Goal: Task Accomplishment & Management: Manage account settings

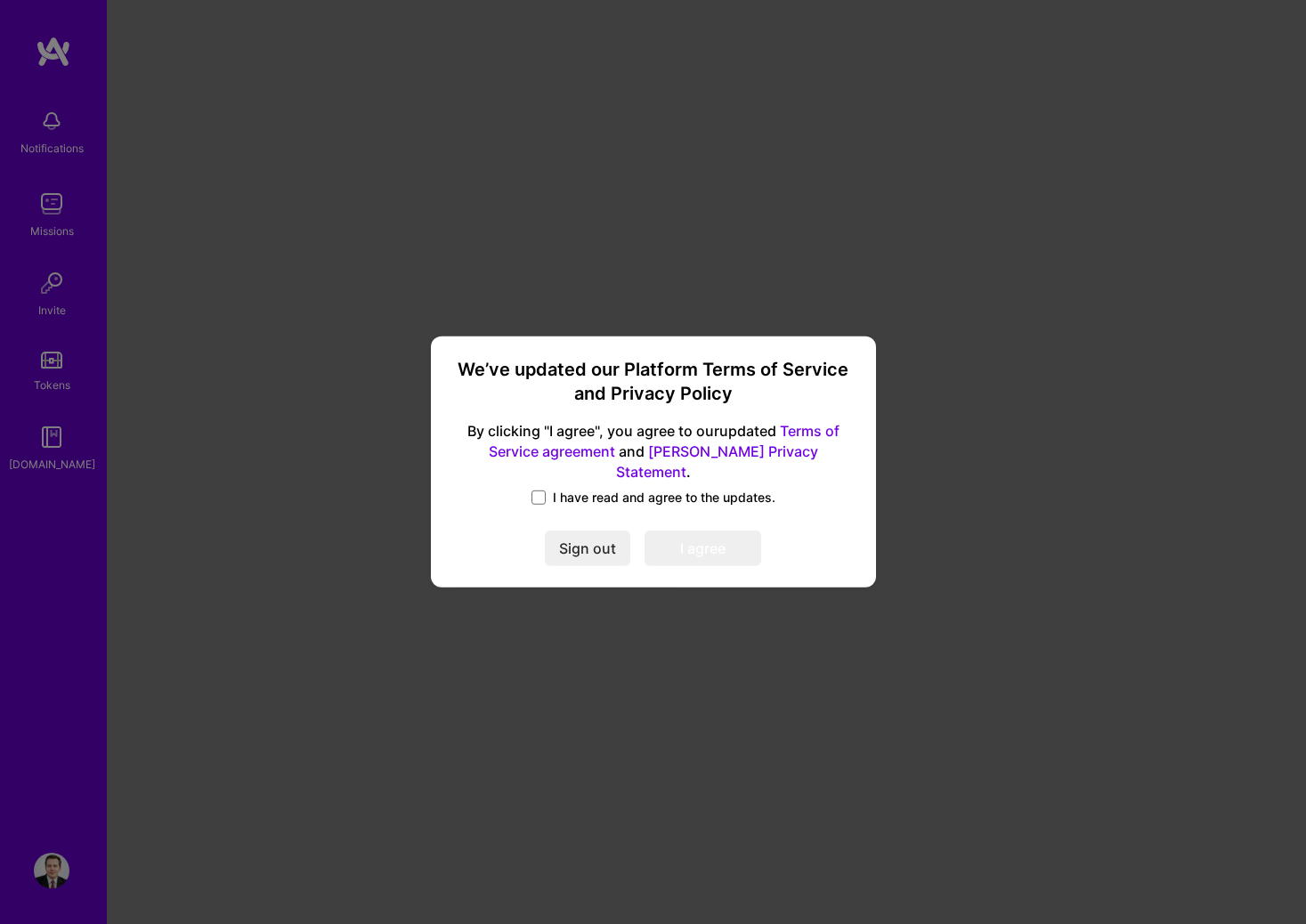
click at [631, 495] on span "I have read and agree to the updates." at bounding box center [664, 497] width 223 height 18
click at [0, 0] on input "I have read and agree to the updates." at bounding box center [0, 0] width 0 height 0
click at [667, 532] on button "I agree" at bounding box center [703, 549] width 117 height 36
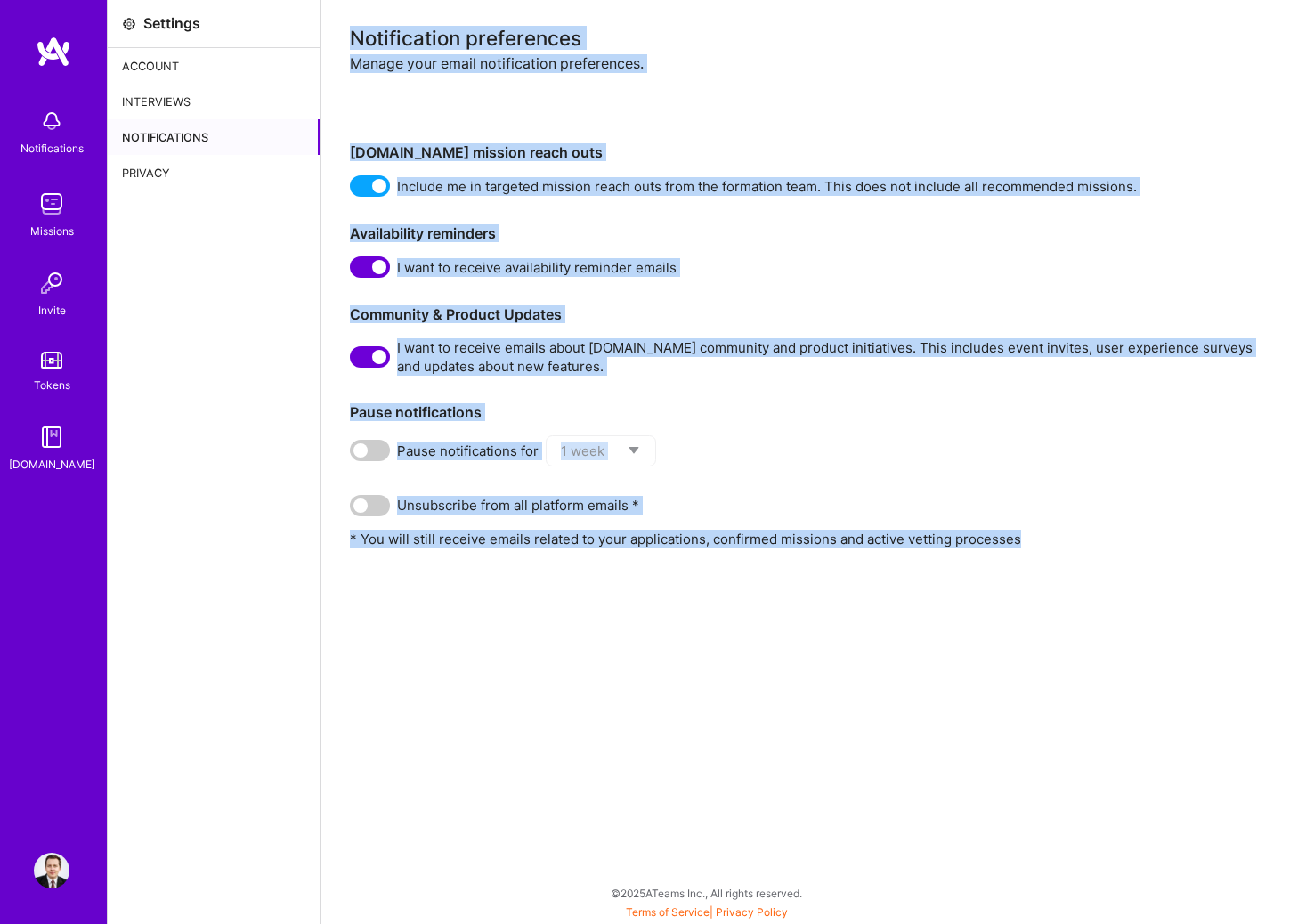
drag, startPoint x: 666, startPoint y: 568, endPoint x: 668, endPoint y: 3, distance: 565.0
click at [668, 3] on div "Notification preferences Manage your email notification preferences. [DOMAIN_NA…" at bounding box center [812, 462] width 984 height 924
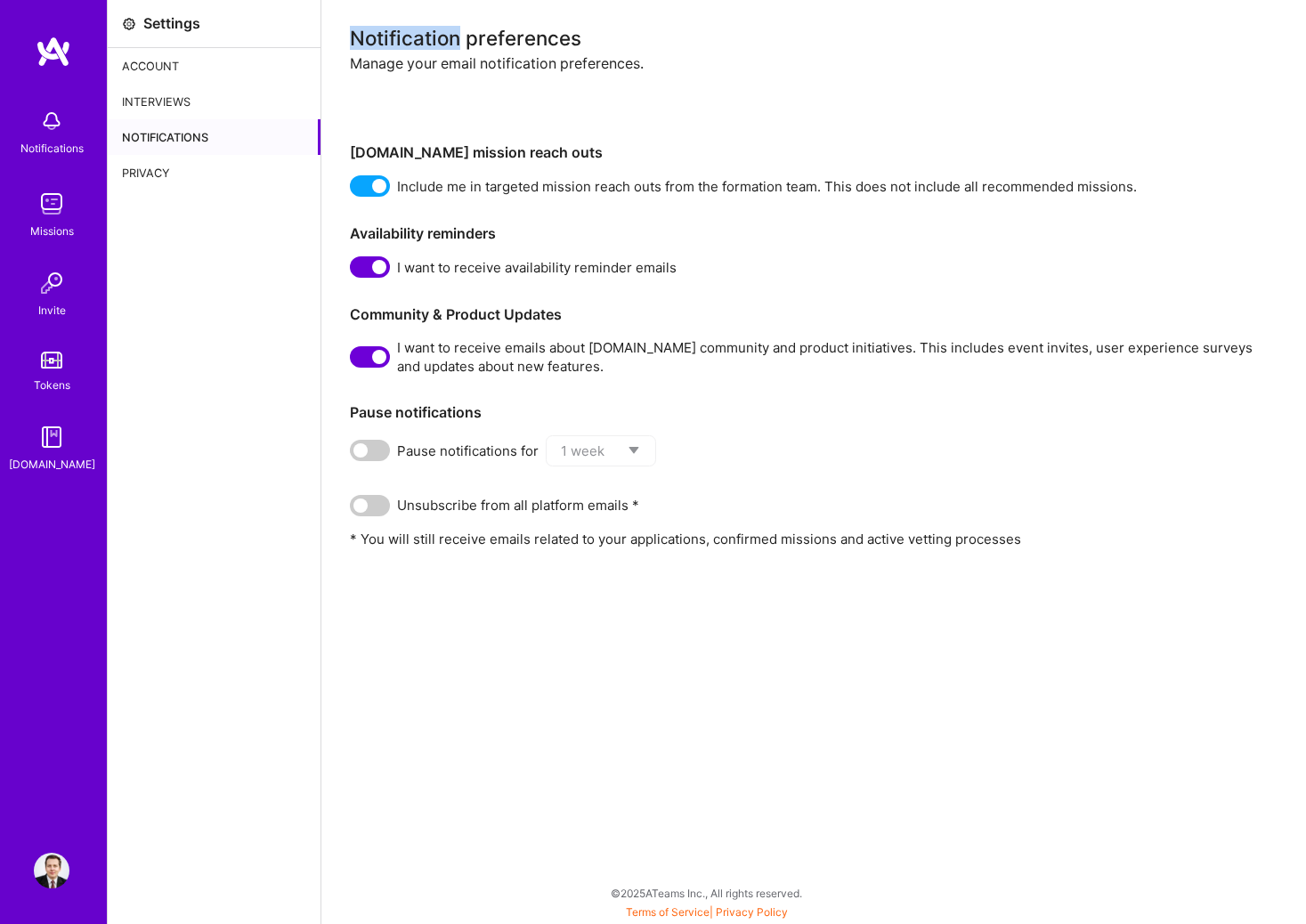
click at [668, 3] on div "Notification preferences Manage your email notification preferences. [DOMAIN_NA…" at bounding box center [812, 462] width 984 height 924
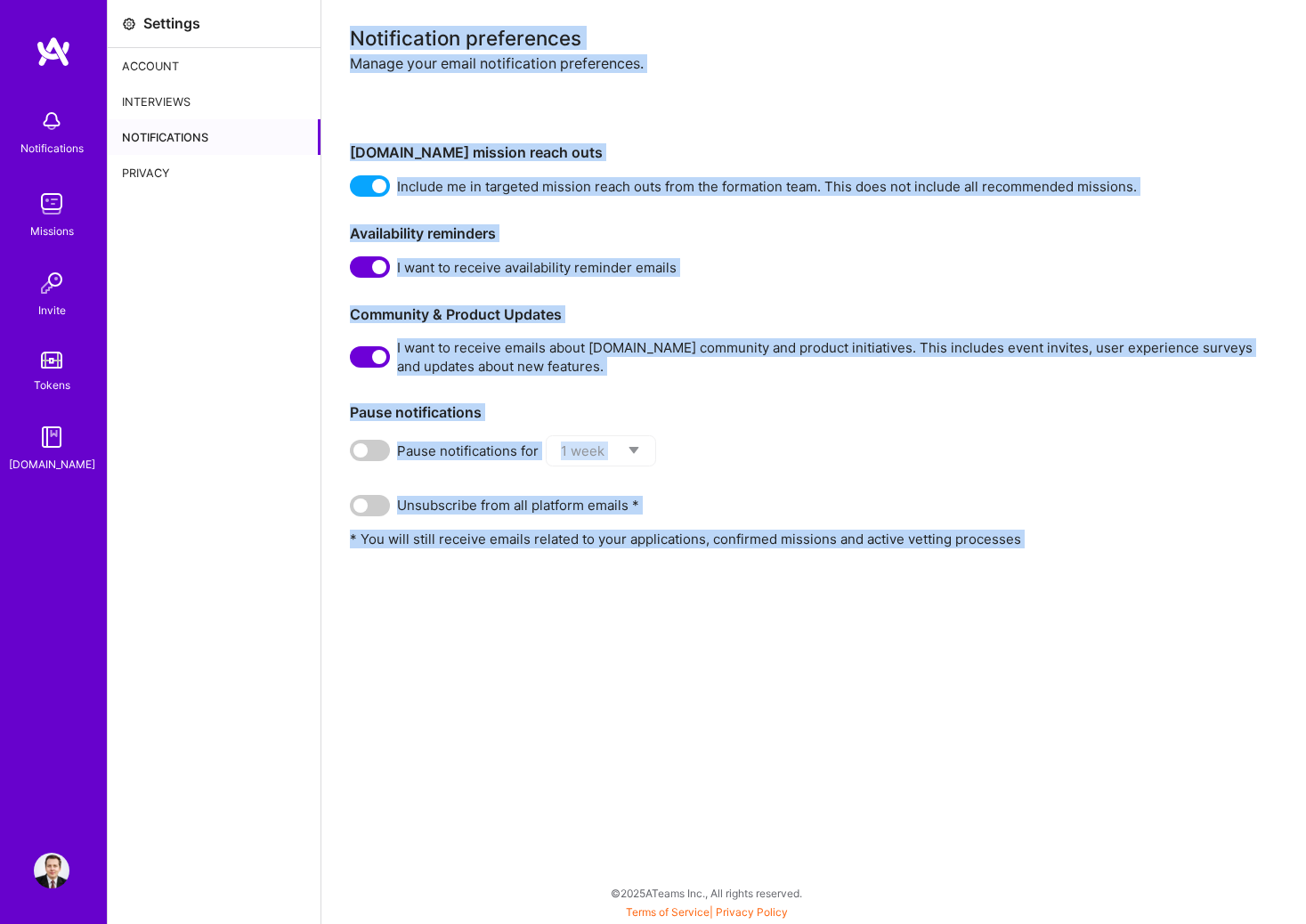
drag, startPoint x: 668, startPoint y: 3, endPoint x: 674, endPoint y: 637, distance: 634.0
click at [674, 637] on div "Notification preferences Manage your email notification preferences. [DOMAIN_NA…" at bounding box center [812, 462] width 984 height 924
drag, startPoint x: 674, startPoint y: 637, endPoint x: 672, endPoint y: 6, distance: 631.0
click at [672, 6] on div "Notification preferences Manage your email notification preferences. [DOMAIN_NA…" at bounding box center [812, 462] width 984 height 924
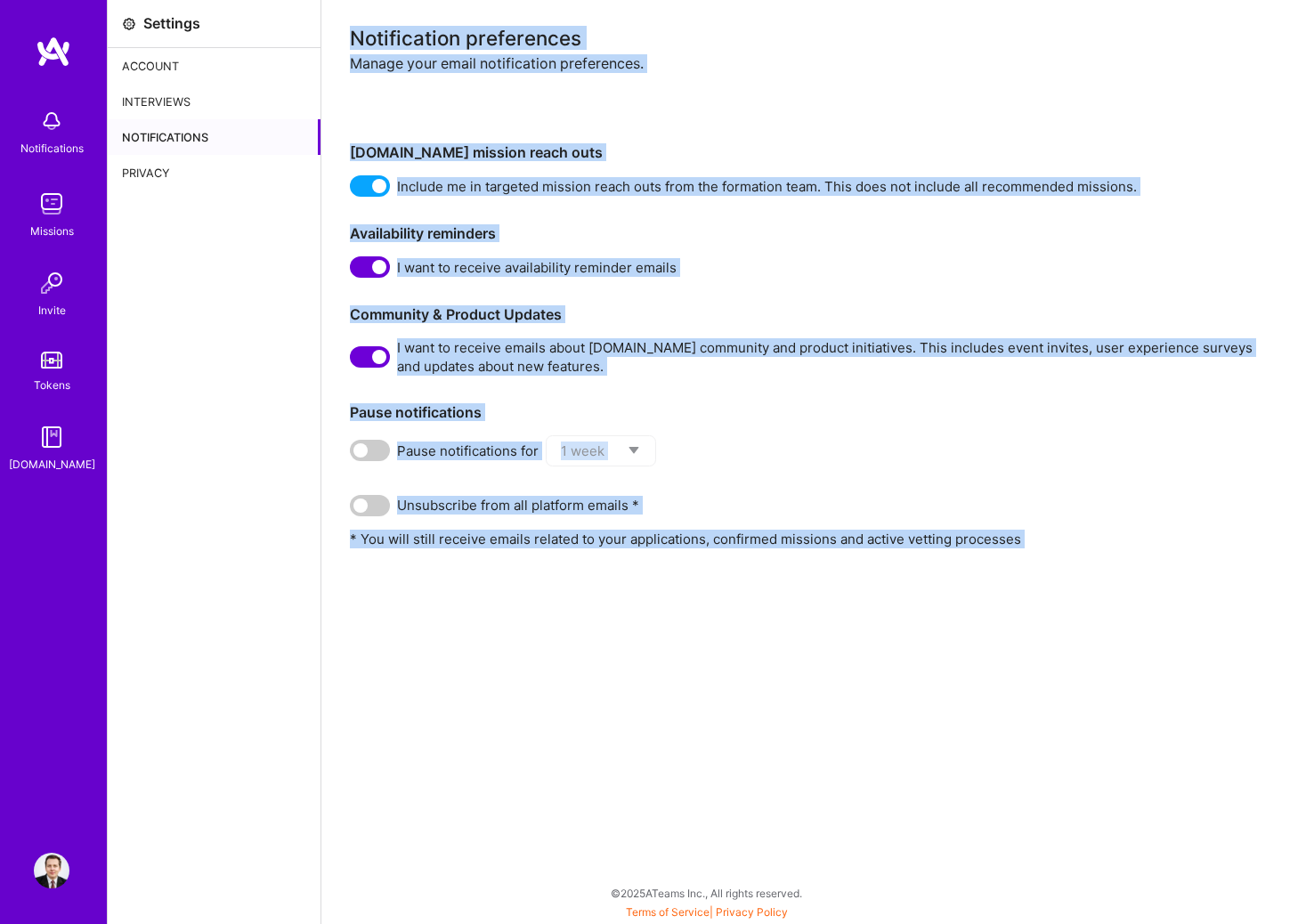
click at [672, 6] on div "Notification preferences Manage your email notification preferences. [DOMAIN_NA…" at bounding box center [812, 462] width 984 height 924
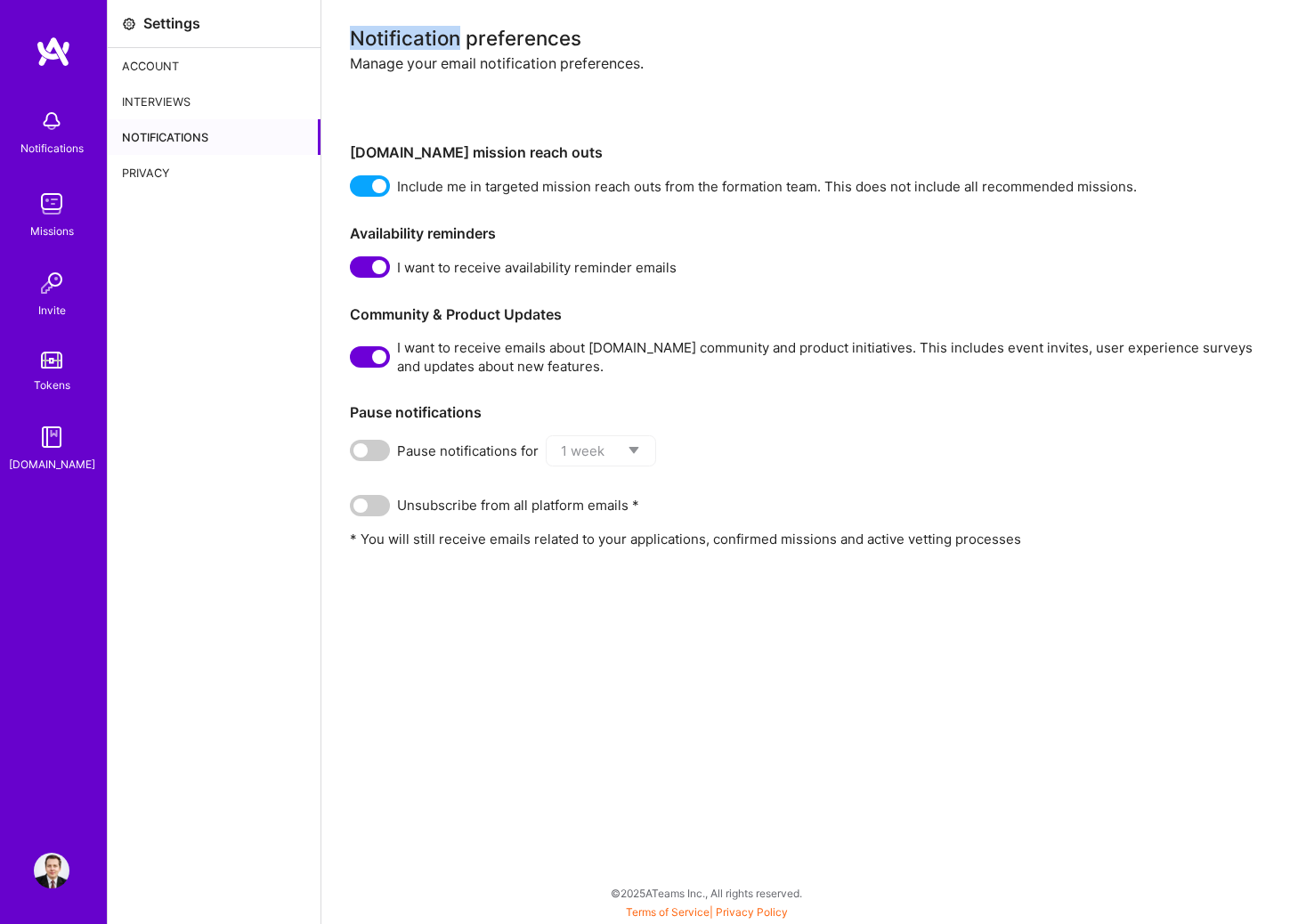
click at [672, 6] on div "Notification preferences Manage your email notification preferences. [DOMAIN_NA…" at bounding box center [812, 462] width 984 height 924
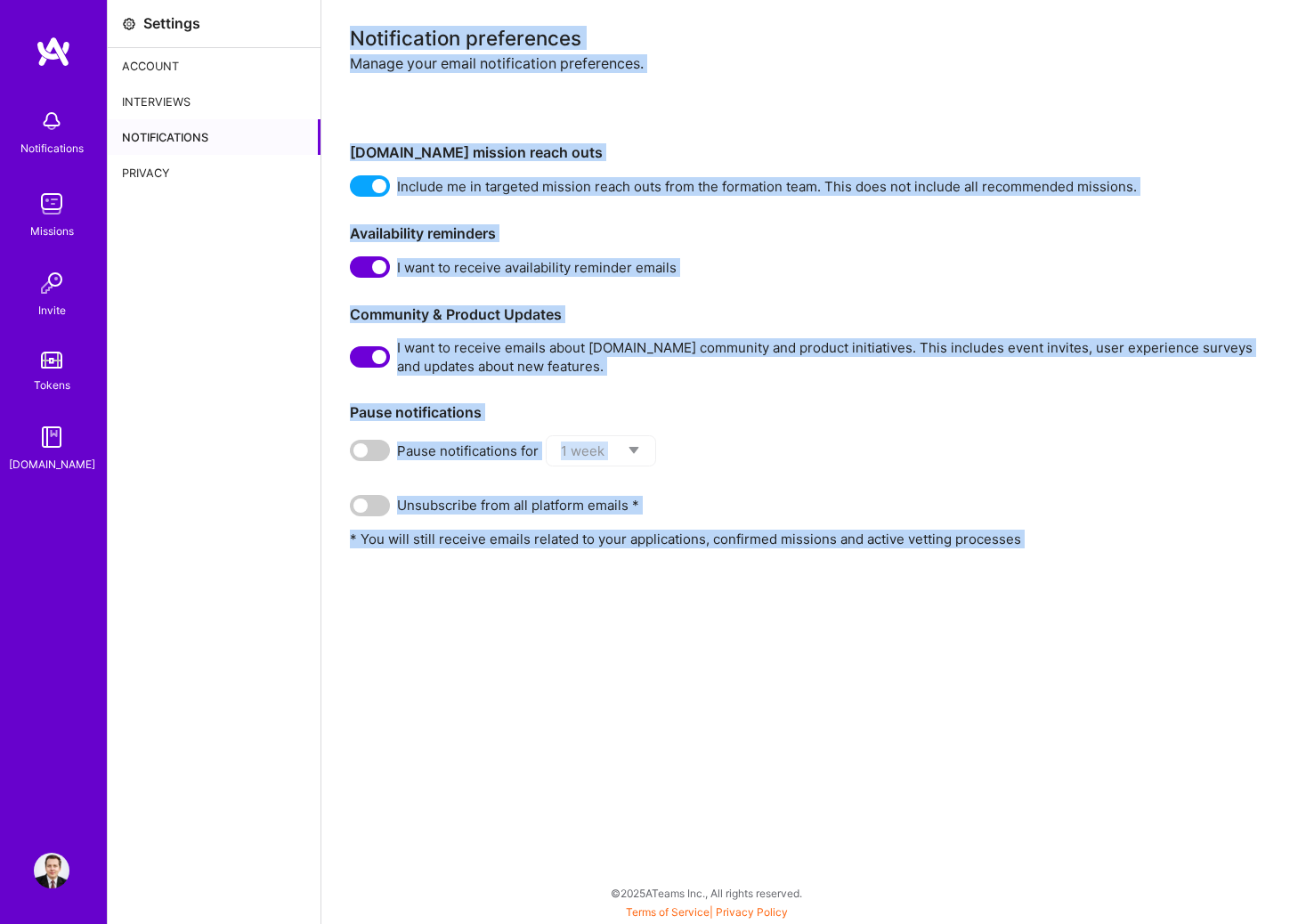
drag, startPoint x: 672, startPoint y: 6, endPoint x: 678, endPoint y: 632, distance: 626.0
click at [678, 632] on div "Notification preferences Manage your email notification preferences. [DOMAIN_NA…" at bounding box center [812, 462] width 984 height 924
drag, startPoint x: 678, startPoint y: 632, endPoint x: 673, endPoint y: 13, distance: 619.0
click at [673, 13] on div "Notification preferences Manage your email notification preferences. [DOMAIN_NA…" at bounding box center [812, 462] width 984 height 924
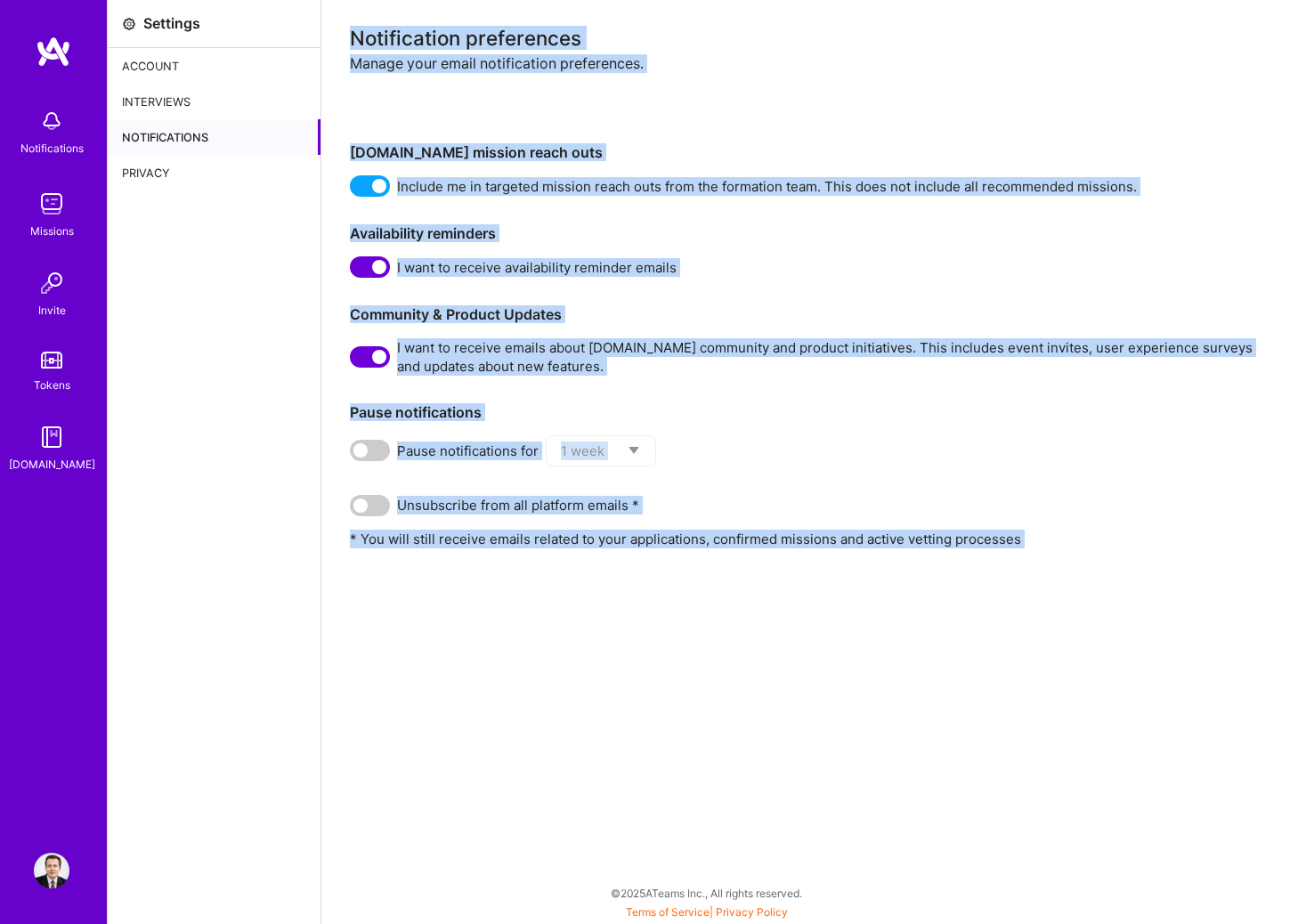
click at [673, 13] on div "Notification preferences Manage your email notification preferences. [DOMAIN_NA…" at bounding box center [812, 462] width 984 height 924
drag, startPoint x: 673, startPoint y: 13, endPoint x: 685, endPoint y: 650, distance: 637.1
click at [685, 650] on div "Notification preferences Manage your email notification preferences. [DOMAIN_NA…" at bounding box center [812, 462] width 984 height 924
